Goal: Task Accomplishment & Management: Manage account settings

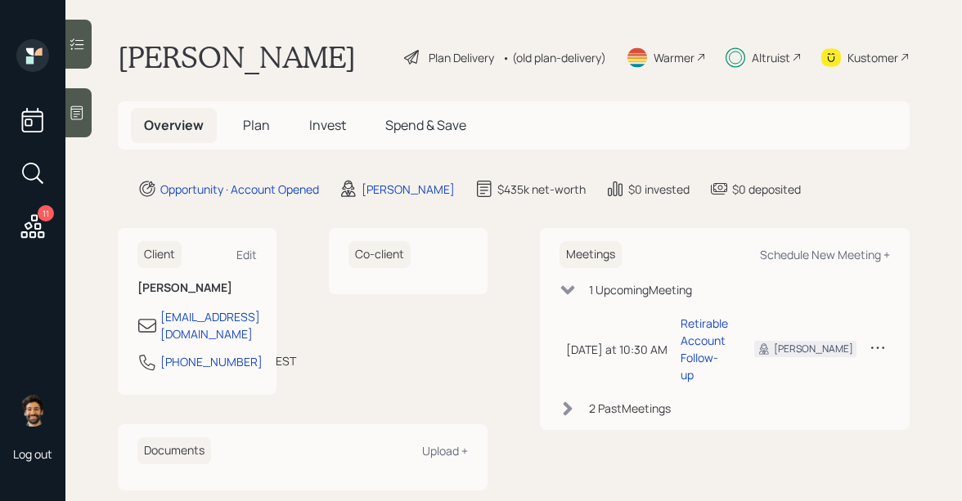
click at [259, 128] on span "Plan" at bounding box center [256, 125] width 27 height 18
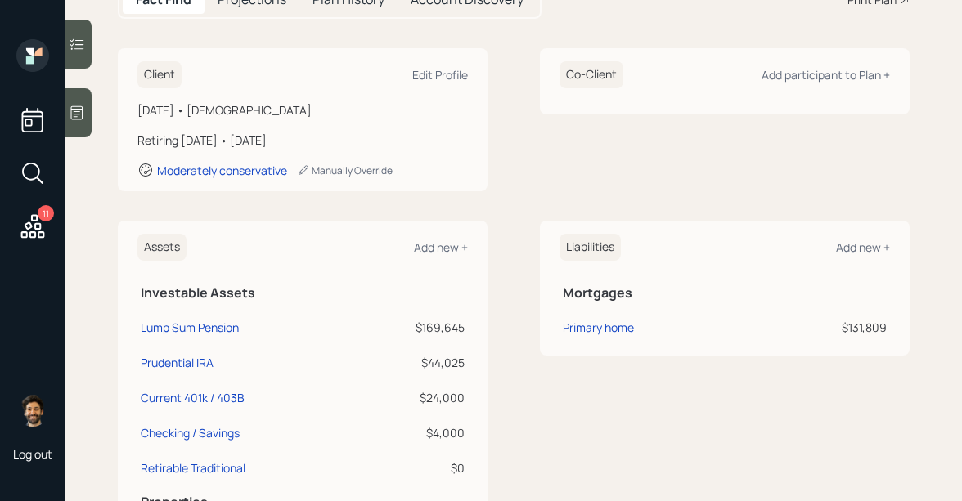
scroll to position [190, 0]
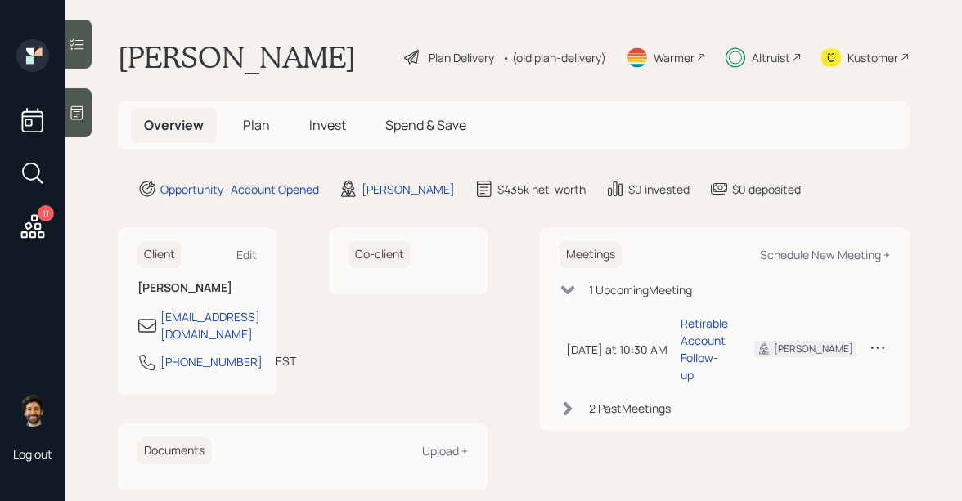
click at [41, 217] on div "11" at bounding box center [46, 213] width 16 height 16
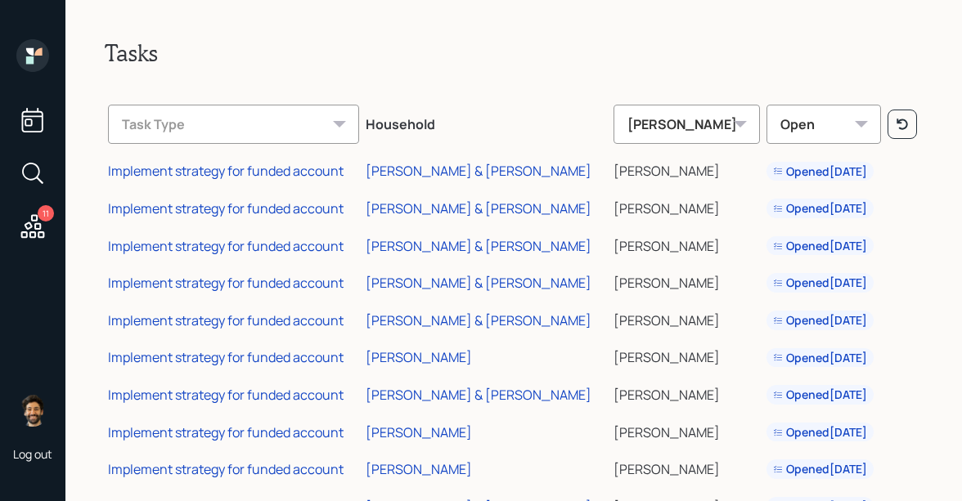
scroll to position [5, 0]
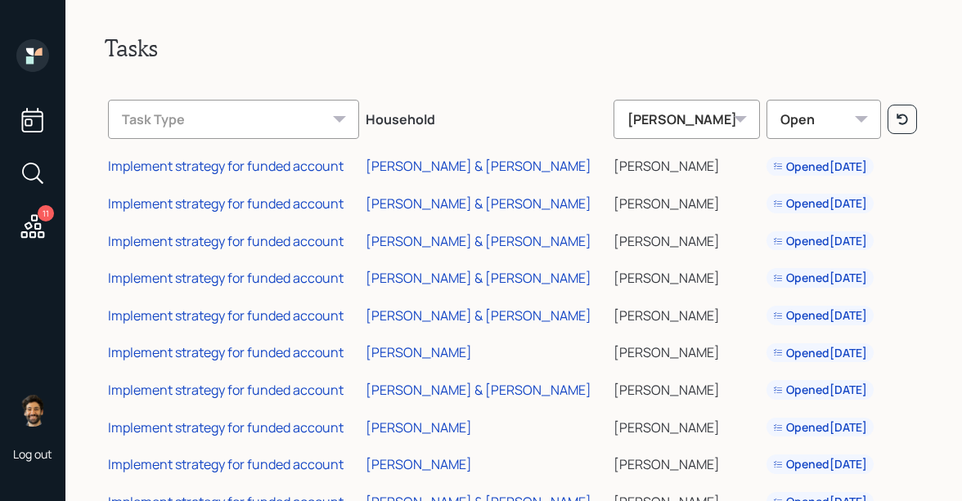
click at [30, 115] on icon at bounding box center [32, 120] width 21 height 25
click at [34, 61] on icon at bounding box center [32, 55] width 33 height 33
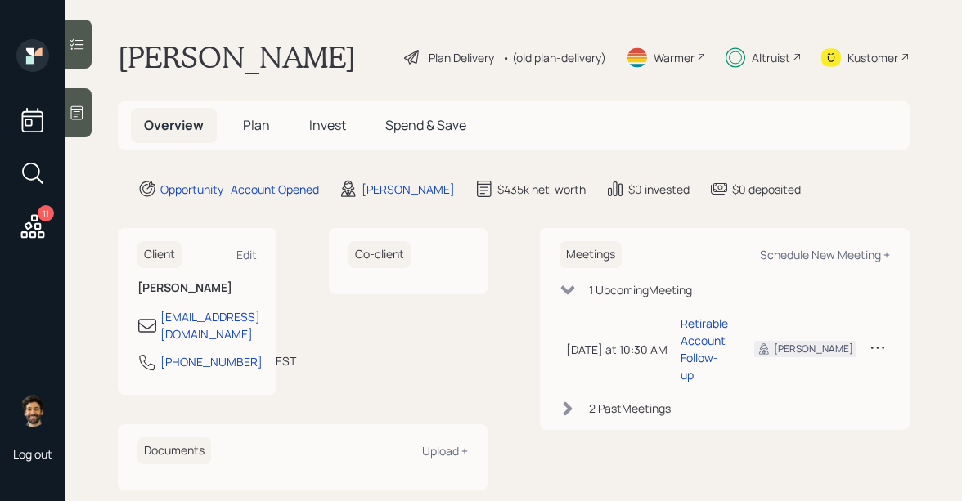
click at [253, 117] on span "Plan" at bounding box center [256, 125] width 27 height 18
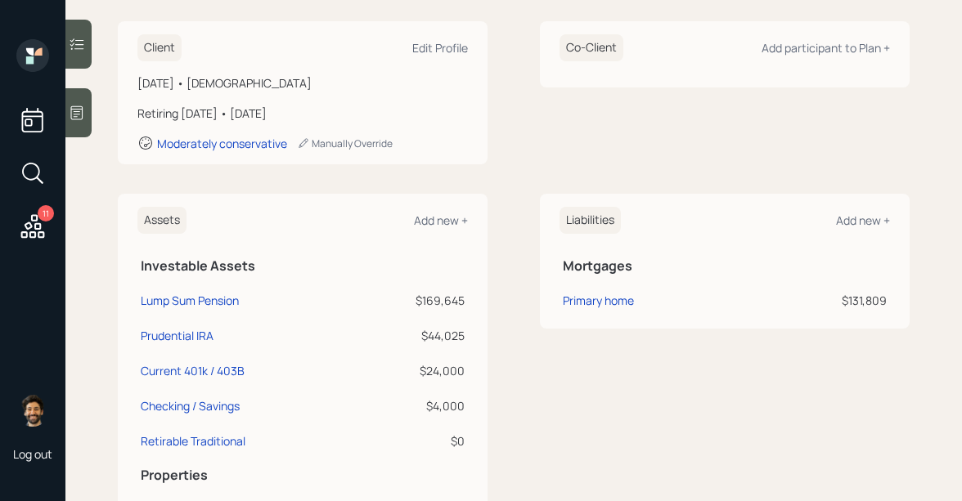
scroll to position [229, 0]
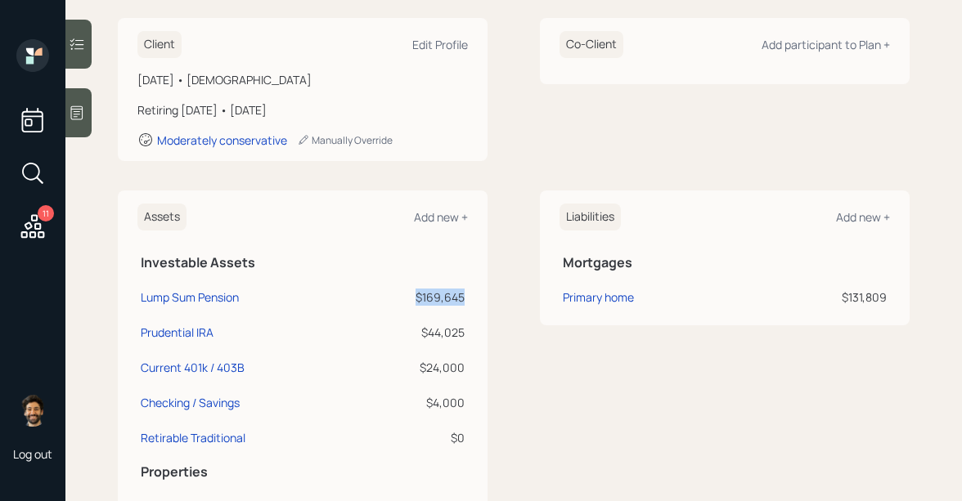
drag, startPoint x: 466, startPoint y: 302, endPoint x: 405, endPoint y: 301, distance: 61.3
click at [405, 301] on td "$169,645" at bounding box center [411, 294] width 114 height 35
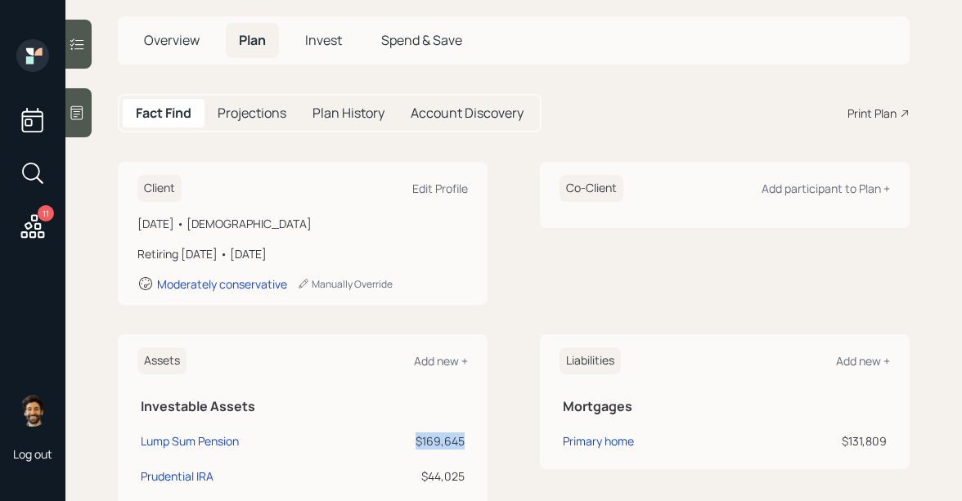
scroll to position [0, 0]
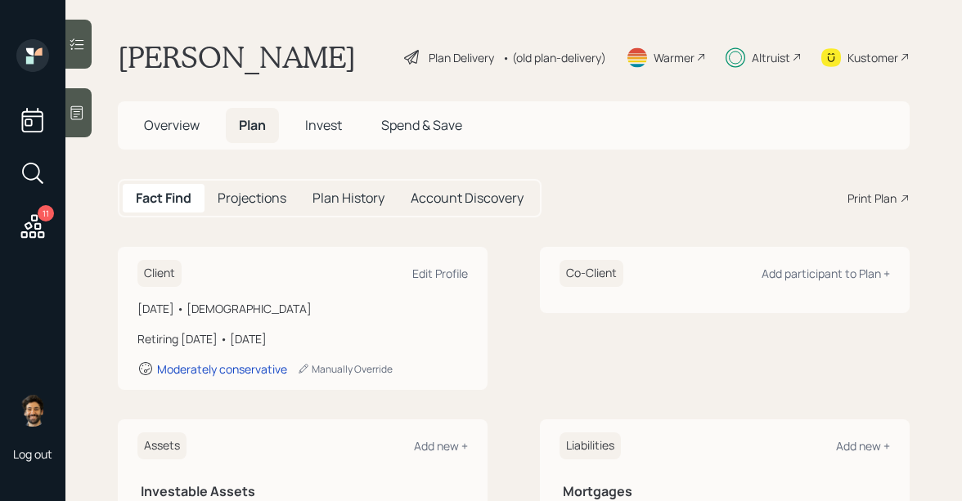
click at [585, 51] on div "• (old plan-delivery)" at bounding box center [554, 57] width 104 height 17
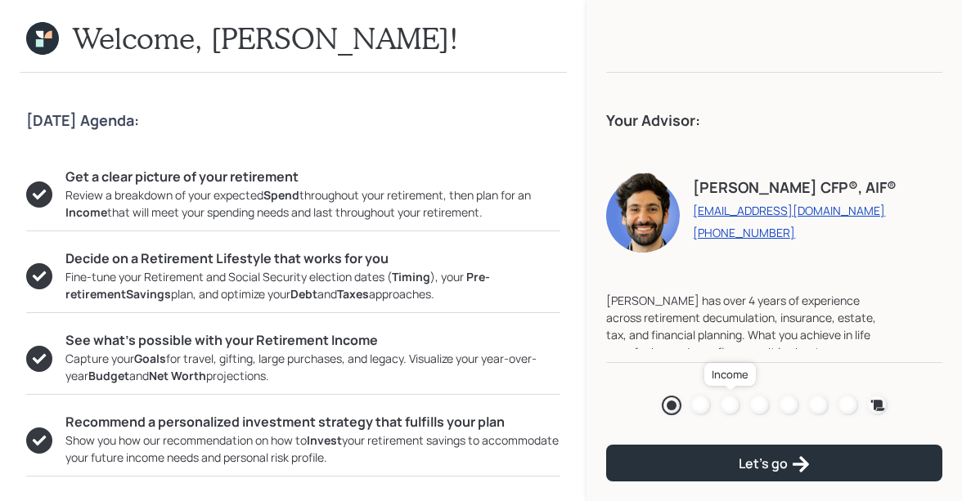
click at [731, 404] on div at bounding box center [730, 406] width 20 height 20
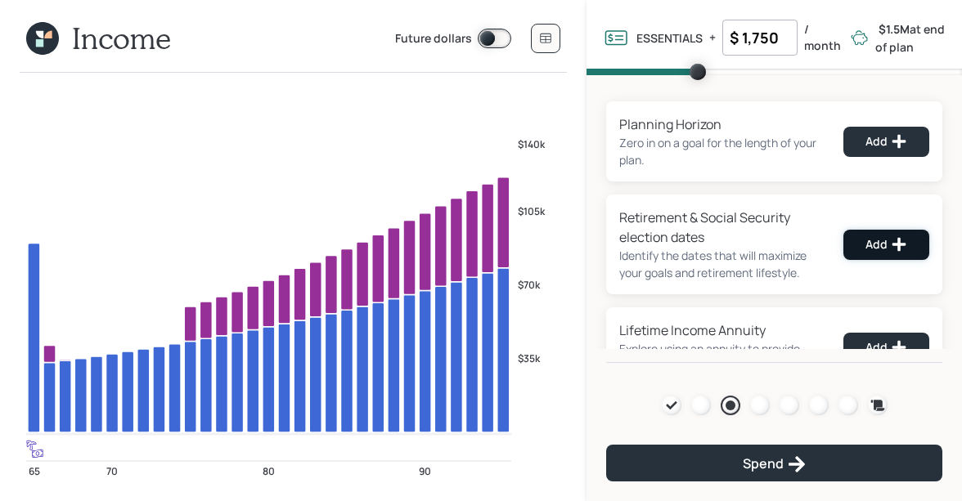
click at [869, 251] on div "Add" at bounding box center [886, 244] width 42 height 16
select select "12"
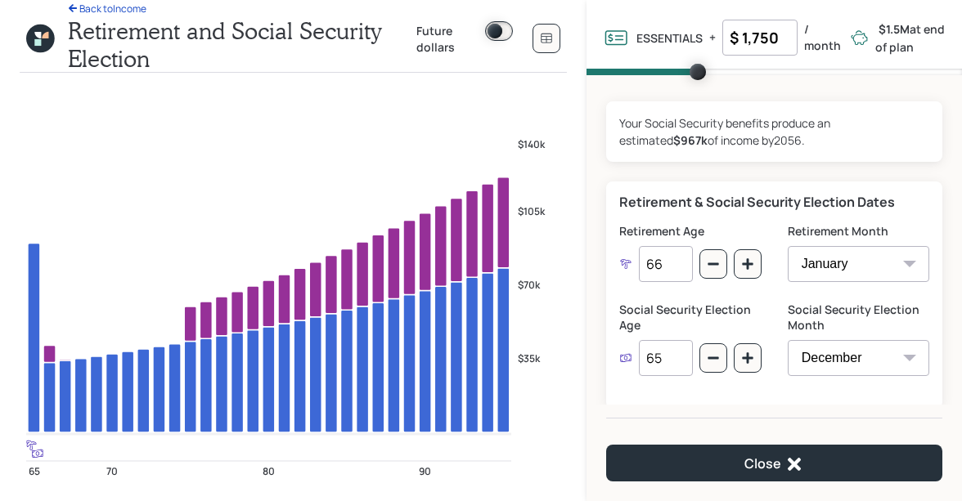
scroll to position [29, 0]
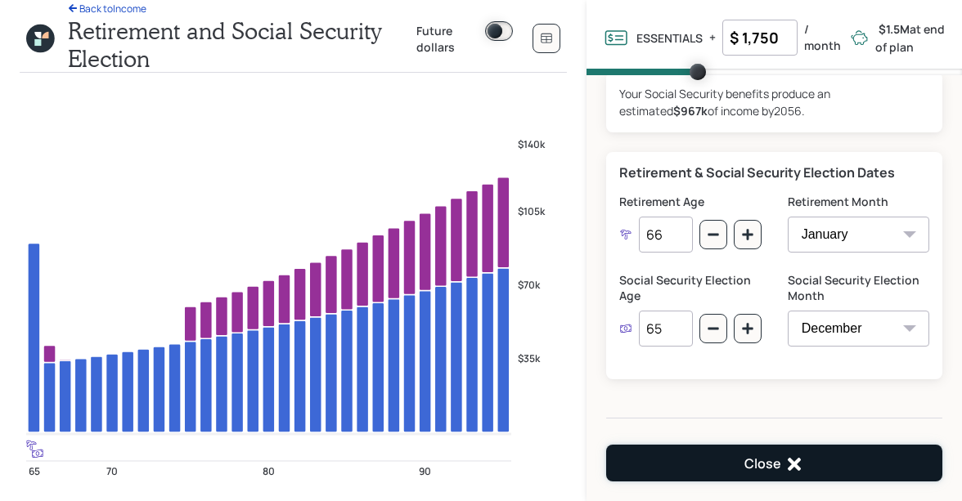
click at [733, 456] on button "Close" at bounding box center [774, 463] width 336 height 37
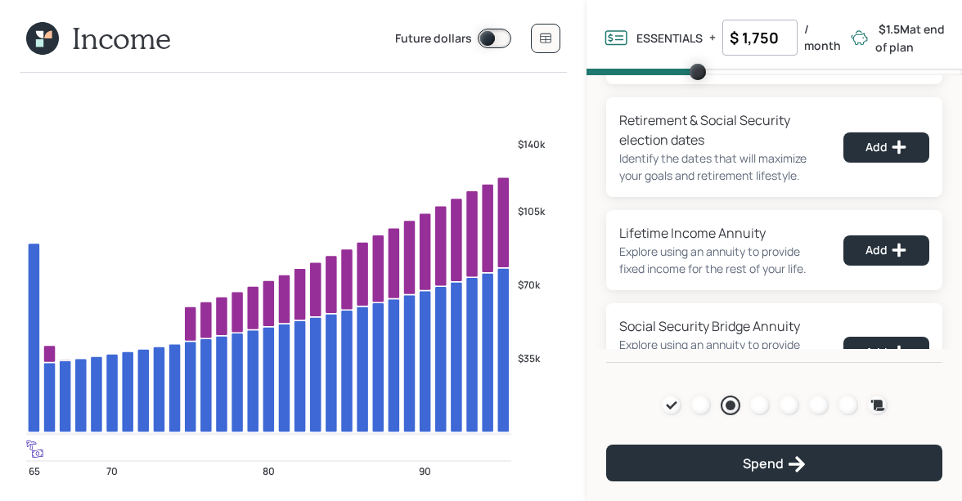
scroll to position [131, 0]
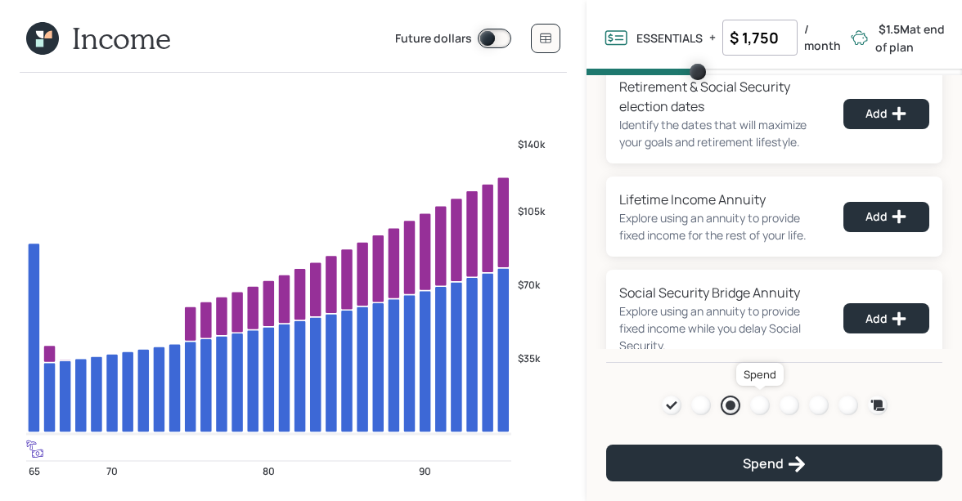
click at [760, 405] on div at bounding box center [760, 406] width 20 height 20
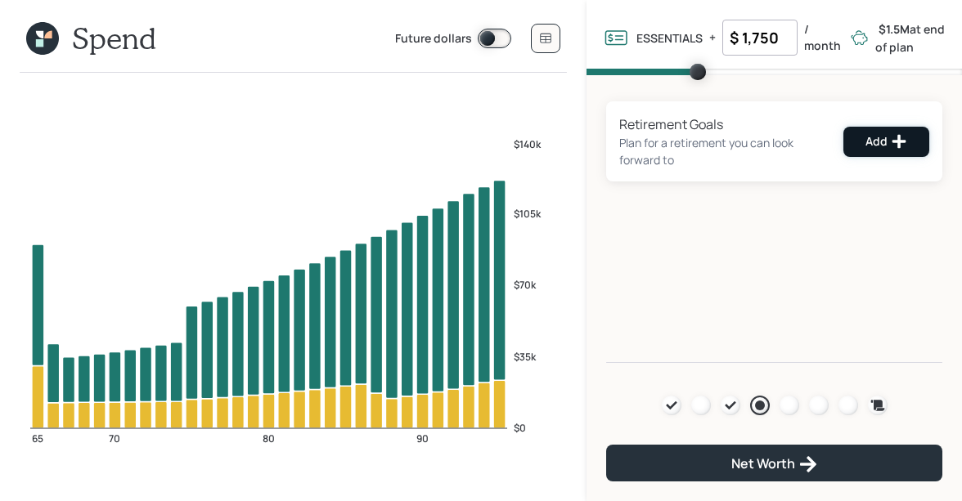
click at [871, 142] on div "Add" at bounding box center [886, 141] width 42 height 16
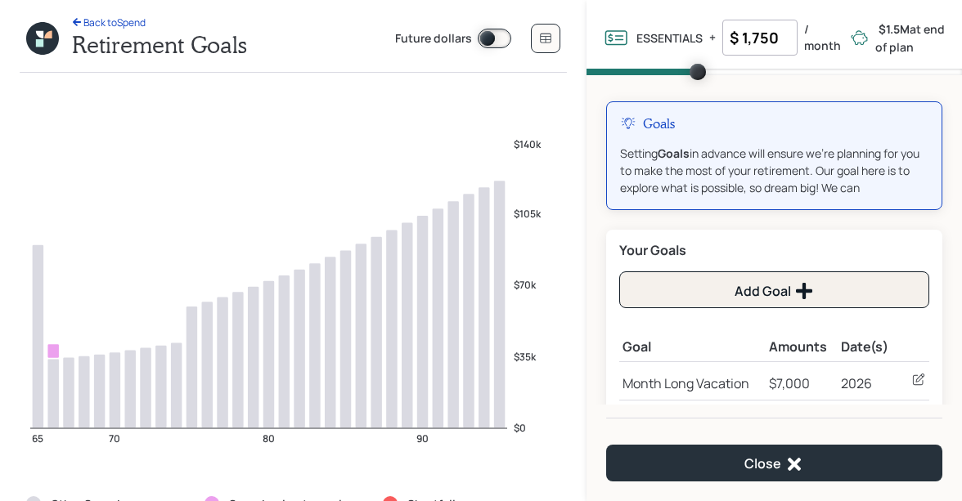
scroll to position [61, 0]
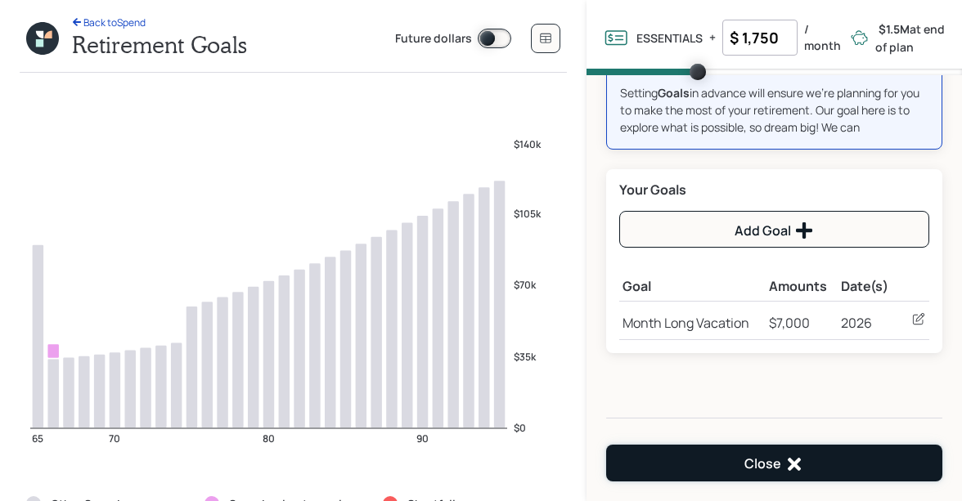
click at [702, 460] on button "Close" at bounding box center [774, 463] width 336 height 37
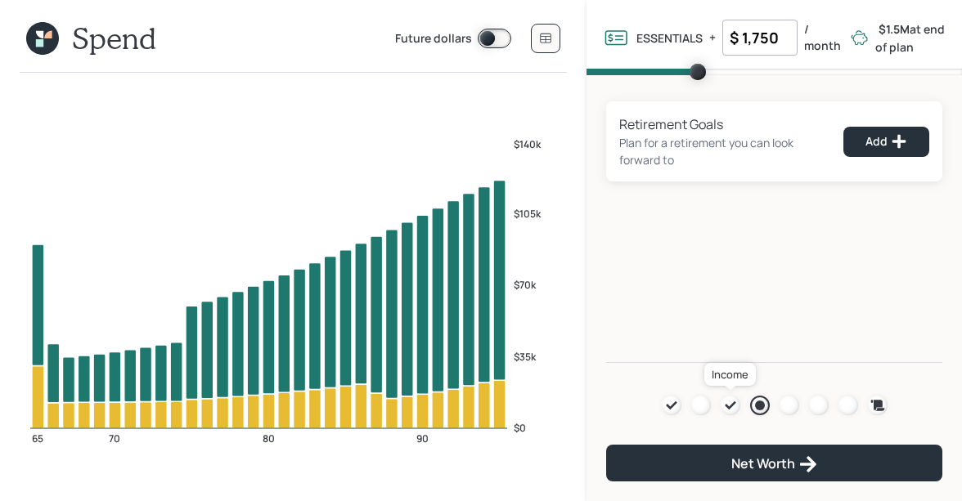
click at [731, 408] on icon at bounding box center [730, 405] width 13 height 13
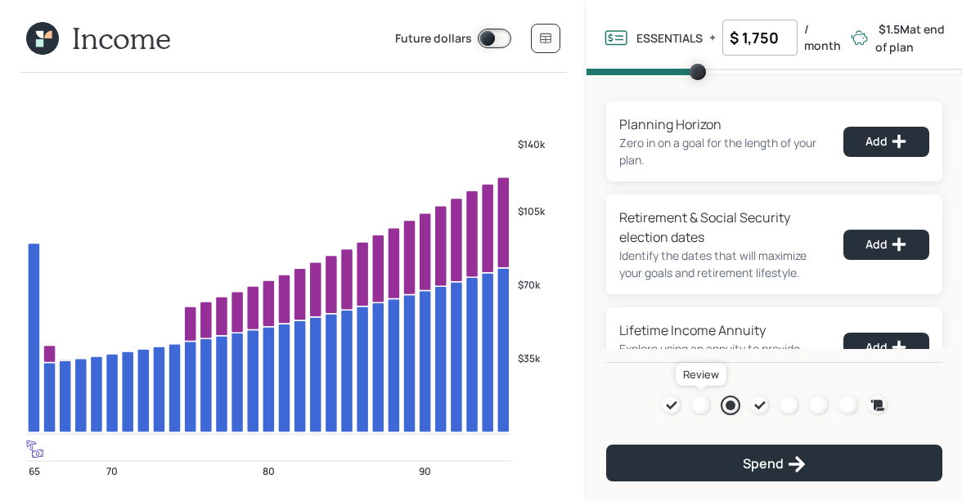
click at [702, 408] on div at bounding box center [701, 406] width 20 height 20
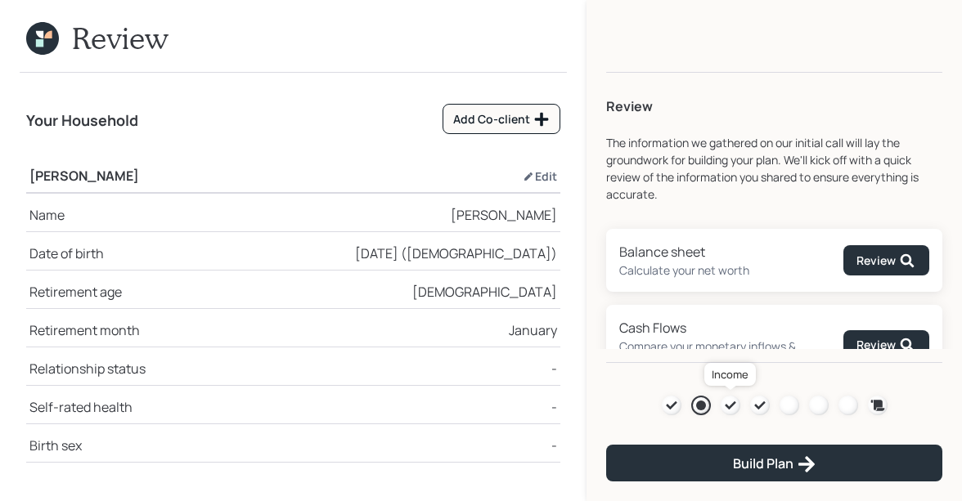
click at [724, 409] on icon at bounding box center [730, 405] width 13 height 13
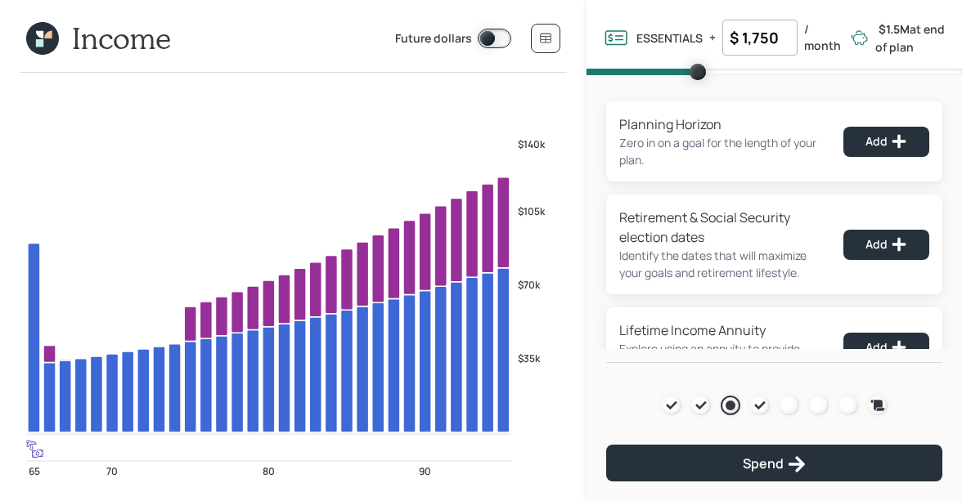
click at [52, 31] on icon at bounding box center [42, 38] width 33 height 33
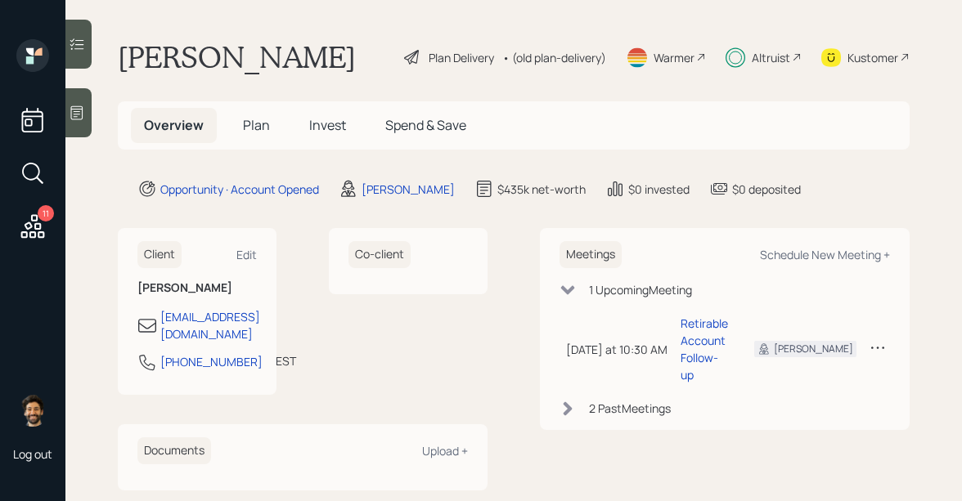
click at [258, 128] on span "Plan" at bounding box center [256, 125] width 27 height 18
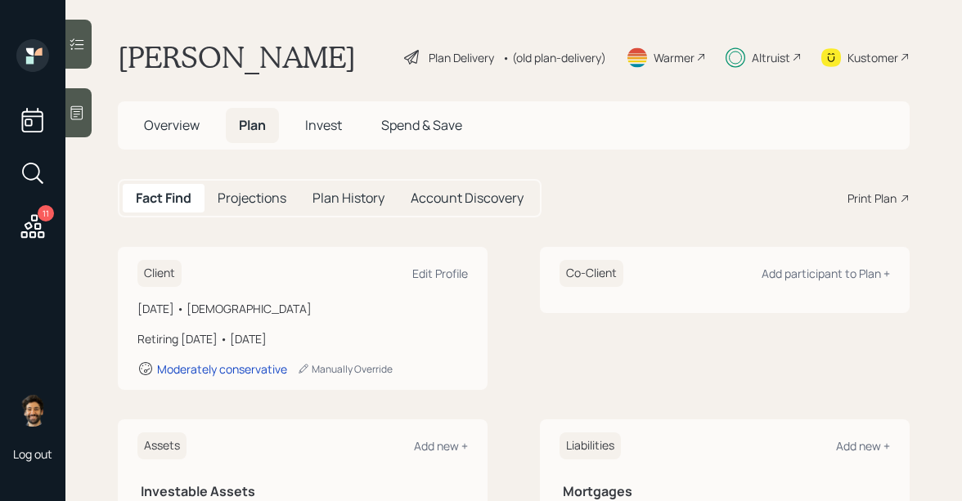
click at [182, 120] on span "Overview" at bounding box center [172, 125] width 56 height 18
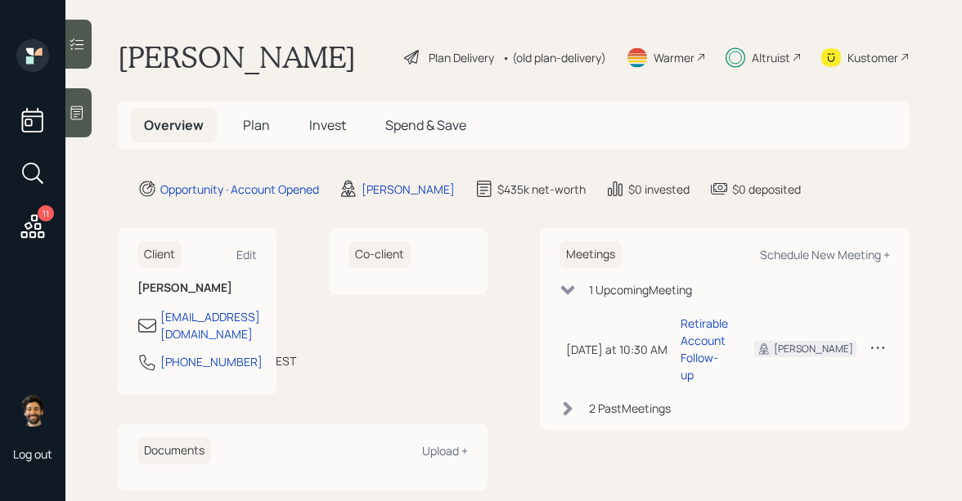
click at [253, 128] on span "Plan" at bounding box center [256, 125] width 27 height 18
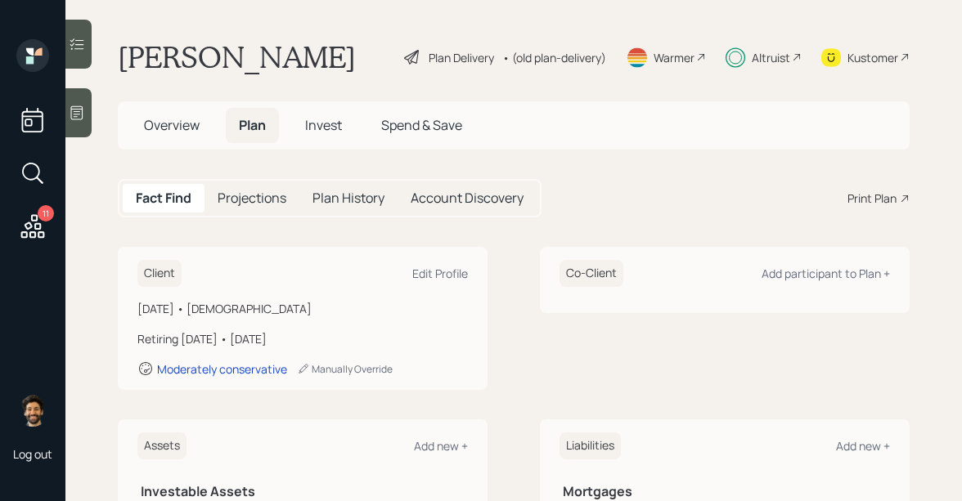
click at [339, 133] on span "Invest" at bounding box center [323, 125] width 37 height 18
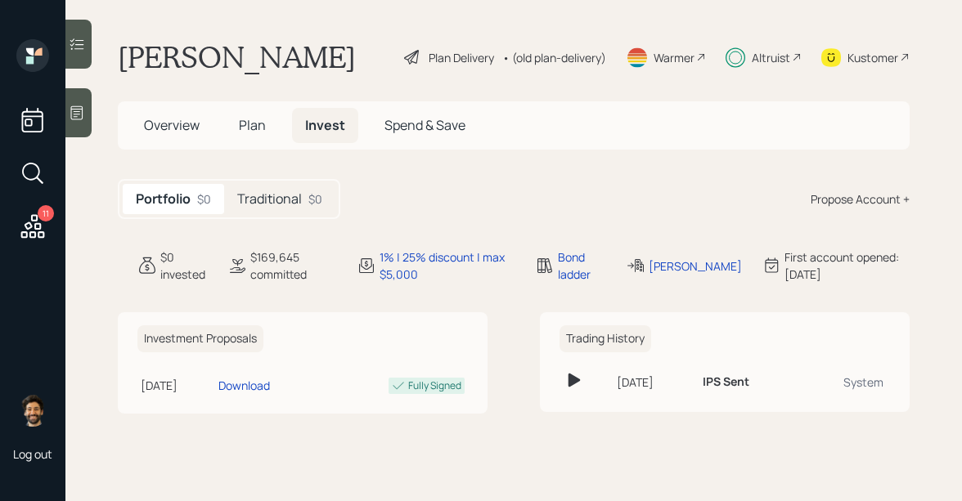
click at [252, 128] on span "Plan" at bounding box center [252, 125] width 27 height 18
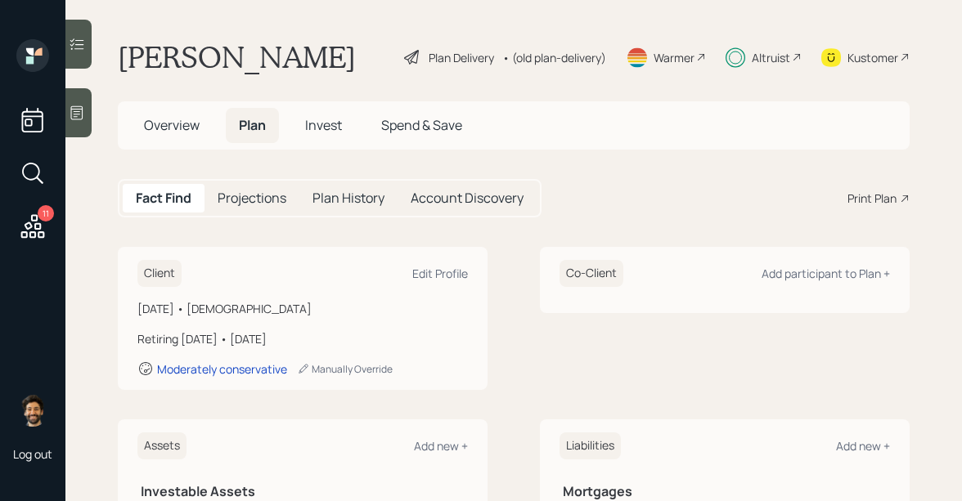
click at [579, 54] on div "• (old plan-delivery)" at bounding box center [554, 57] width 104 height 17
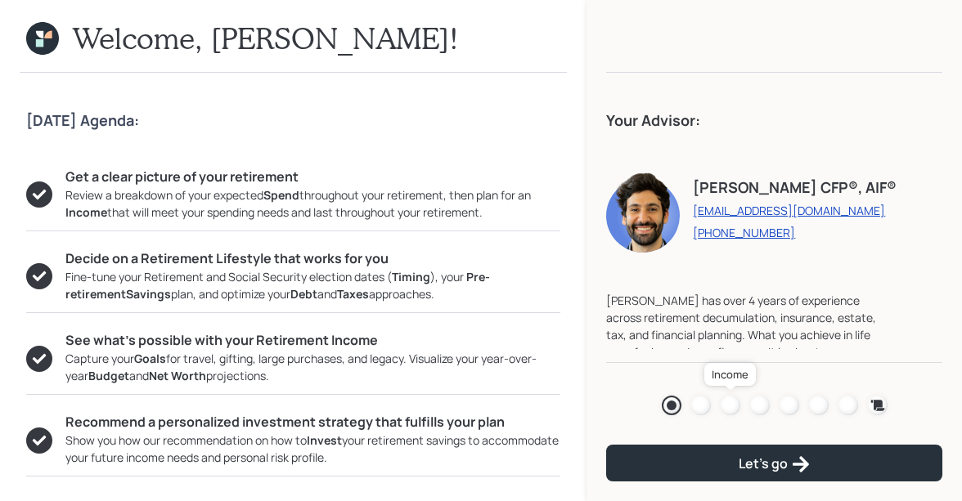
click at [724, 406] on div at bounding box center [730, 406] width 20 height 20
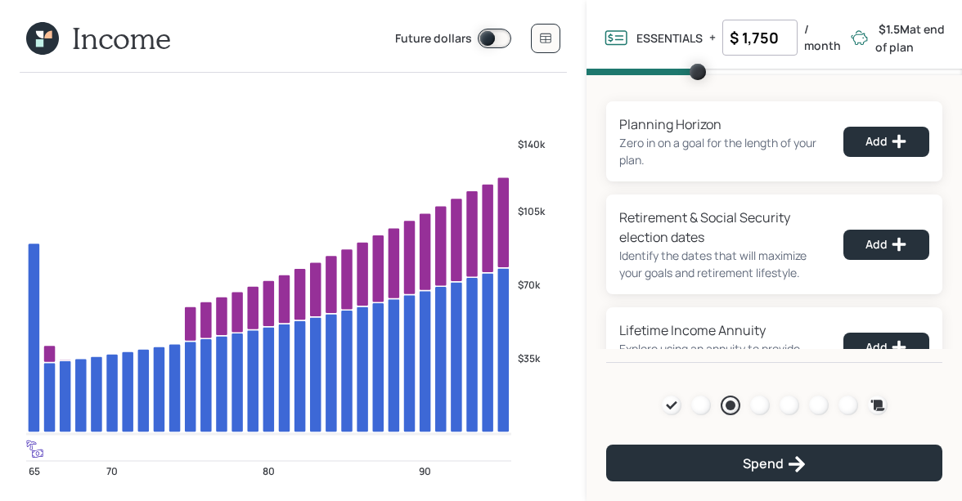
click at [51, 37] on icon at bounding box center [47, 34] width 7 height 7
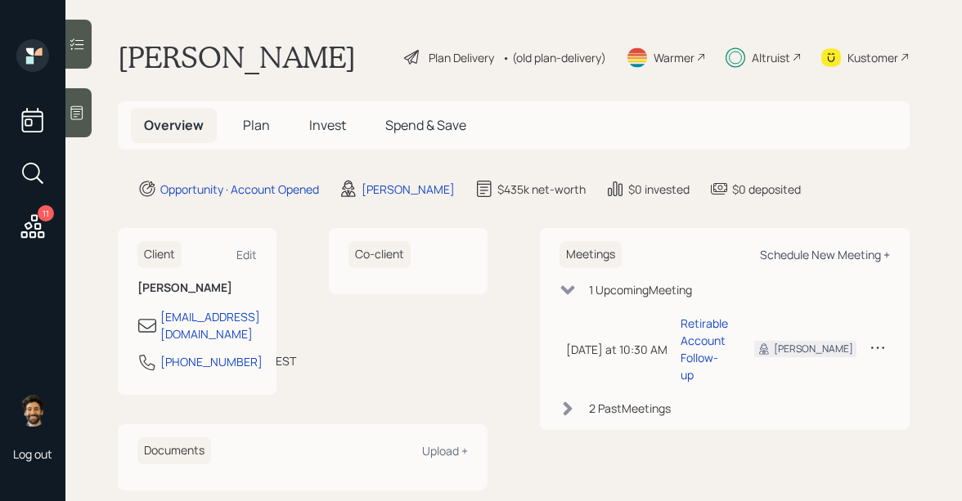
click at [823, 255] on div "Schedule New Meeting +" at bounding box center [825, 255] width 130 height 16
select select "f14b762f-c7c2-4b89-9227-8fa891345eea"
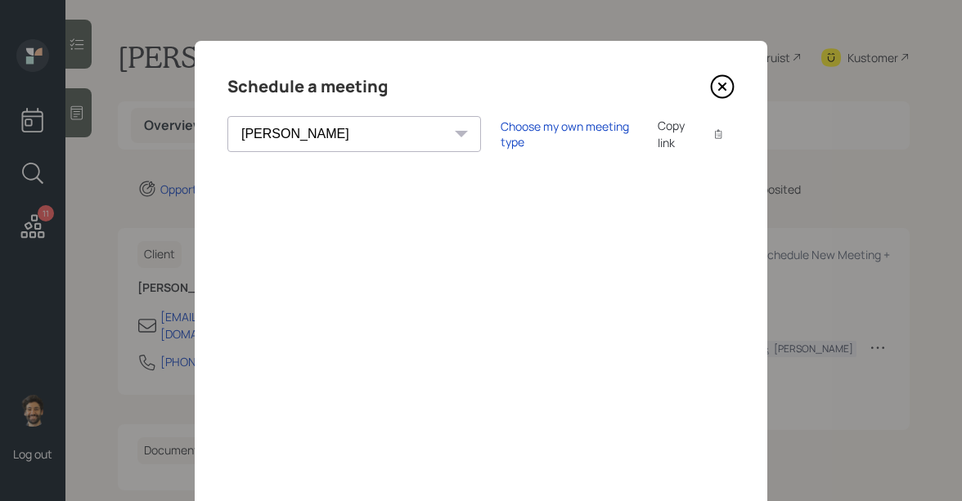
click at [726, 87] on icon at bounding box center [722, 86] width 25 height 25
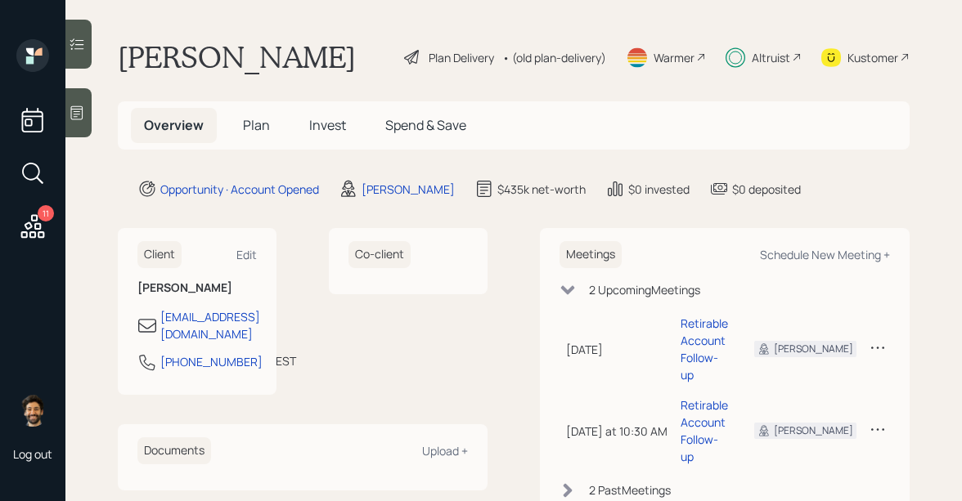
click at [343, 133] on span "Invest" at bounding box center [327, 125] width 37 height 18
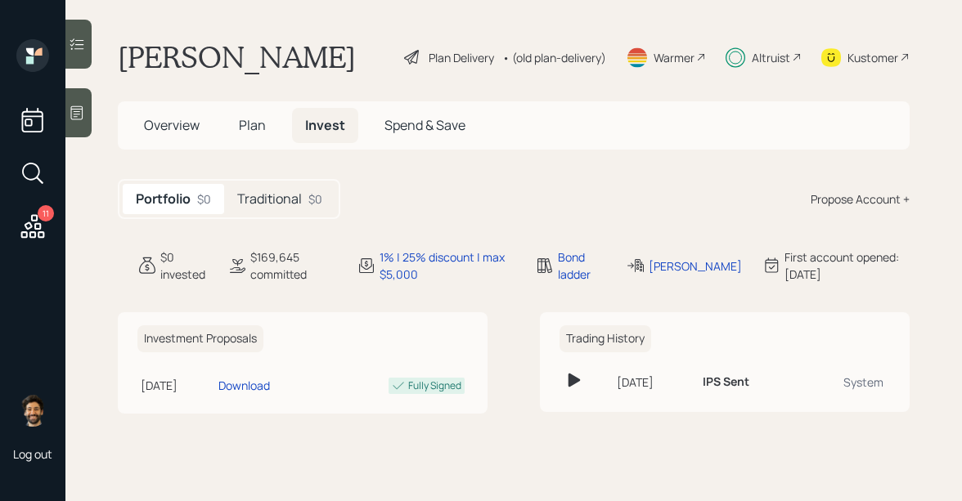
click at [296, 205] on h5 "Traditional" at bounding box center [269, 199] width 65 height 16
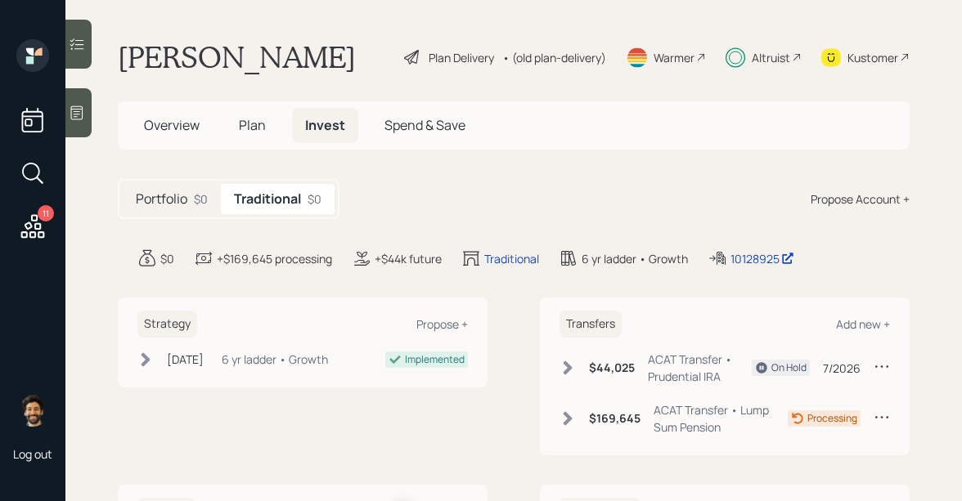
click at [572, 427] on div "$169,645 ACAT Transfer • Lump Sum Pension" at bounding box center [673, 418] width 228 height 34
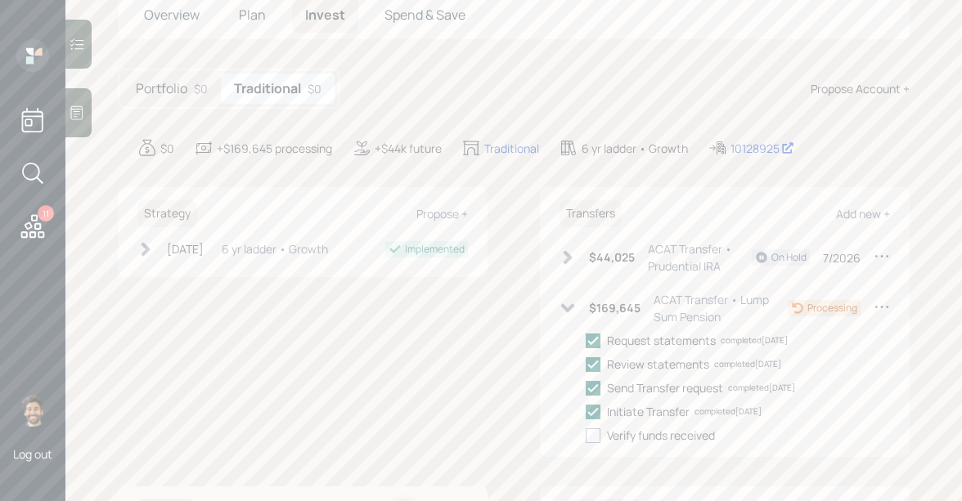
scroll to position [113, 0]
